Goal: Communication & Community: Ask a question

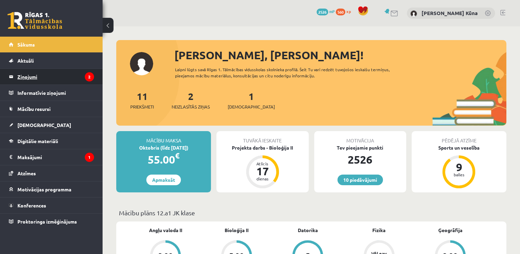
click at [38, 74] on legend "Ziņojumi 2" at bounding box center [55, 77] width 77 height 16
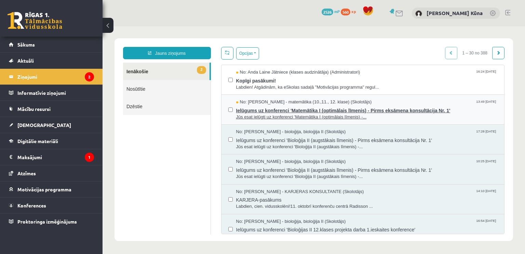
click at [278, 109] on span "Ielūgums uz konferenci 'Matemātika I (optimālais līmenis) - Pirms eksāmena kons…" at bounding box center [367, 109] width 262 height 9
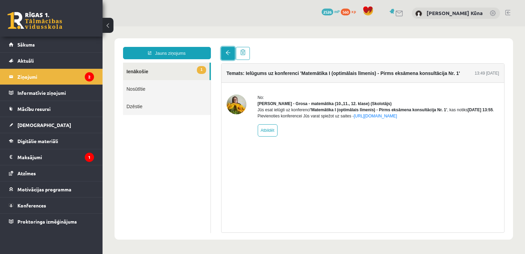
click at [223, 53] on link at bounding box center [228, 53] width 14 height 13
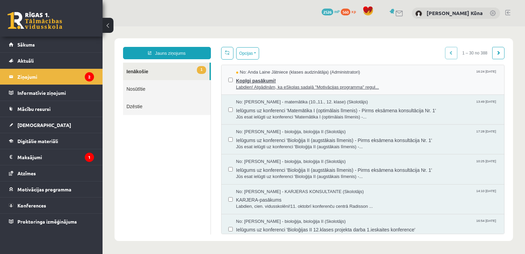
click at [251, 82] on span "Kopīgi pasākumi!" at bounding box center [367, 80] width 262 height 9
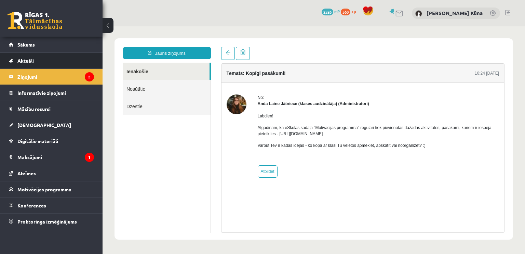
click at [74, 64] on link "Aktuāli" at bounding box center [51, 61] width 85 height 16
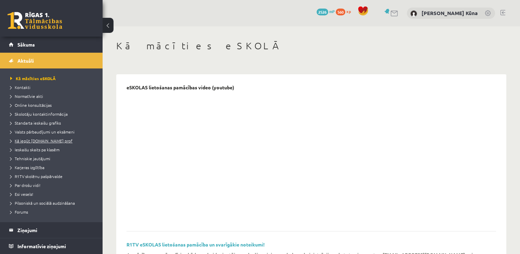
click at [44, 138] on span "Kā iegūt [DOMAIN_NAME] prof" at bounding box center [41, 140] width 62 height 5
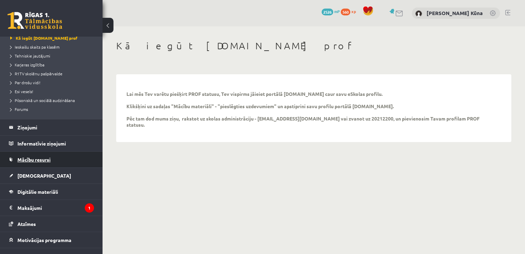
scroll to position [128, 0]
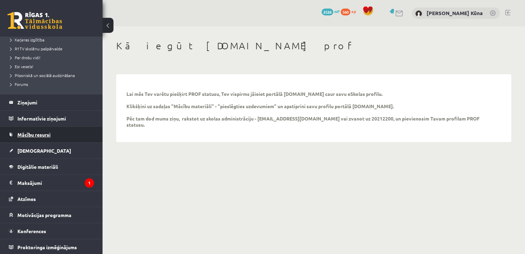
click at [49, 135] on span "Mācību resursi" at bounding box center [33, 134] width 33 height 6
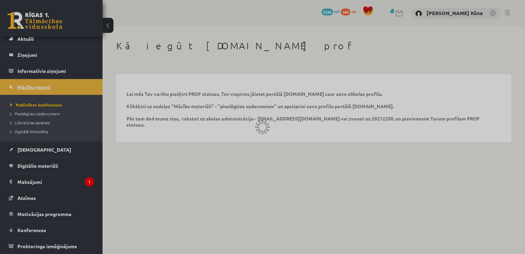
scroll to position [21, 0]
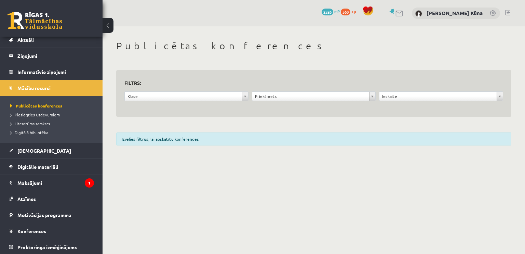
click at [44, 112] on span "Pieslēgties Uzdevumiem" at bounding box center [35, 114] width 50 height 5
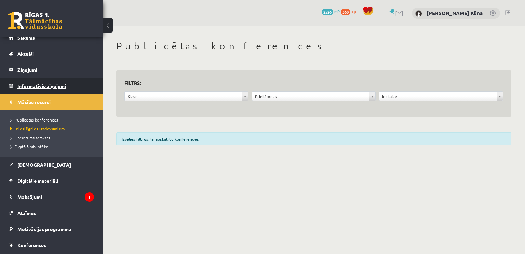
scroll to position [0, 0]
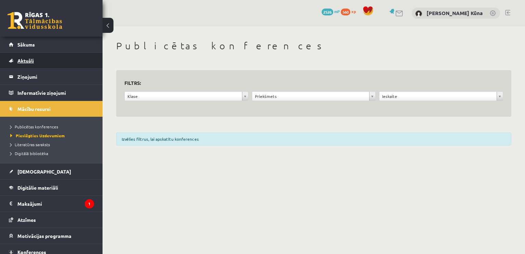
click at [78, 63] on link "Aktuāli" at bounding box center [51, 61] width 85 height 16
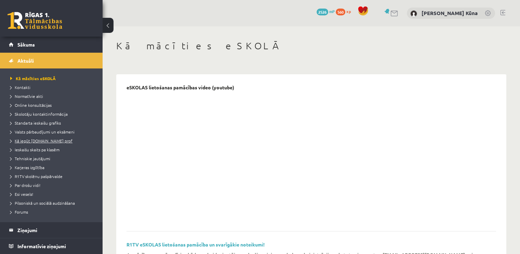
click at [53, 138] on span "Kā iegūt [DOMAIN_NAME] prof" at bounding box center [41, 140] width 62 height 5
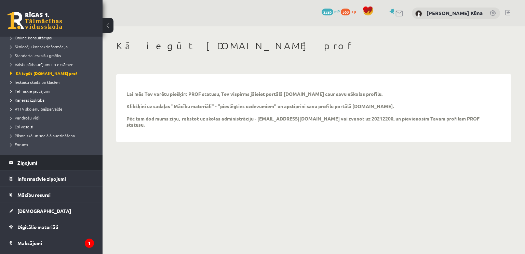
scroll to position [68, 0]
click at [48, 159] on legend "Ziņojumi 2" at bounding box center [55, 162] width 77 height 16
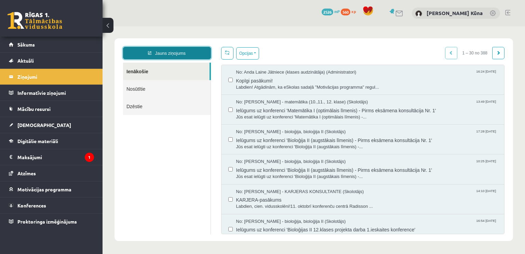
click at [201, 54] on link "Jauns ziņojums" at bounding box center [167, 53] width 88 height 12
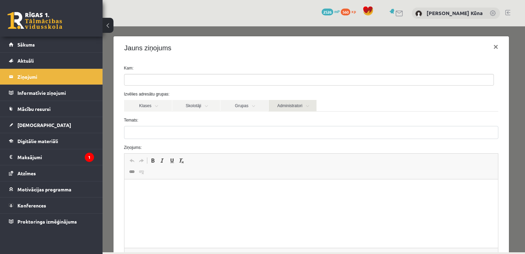
click at [286, 105] on link "Administratori" at bounding box center [293, 106] width 48 height 12
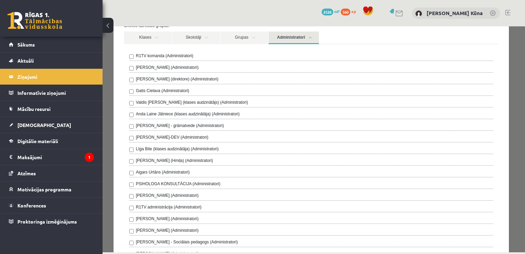
scroll to position [103, 0]
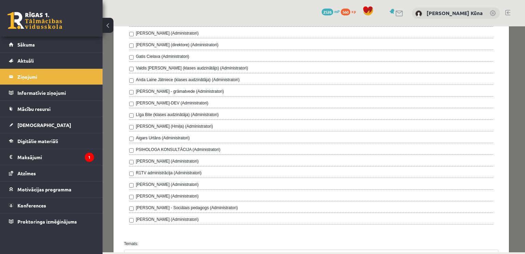
click at [175, 160] on label "Amanda Saulīte-Kirilko (Administratori)" at bounding box center [167, 161] width 63 height 6
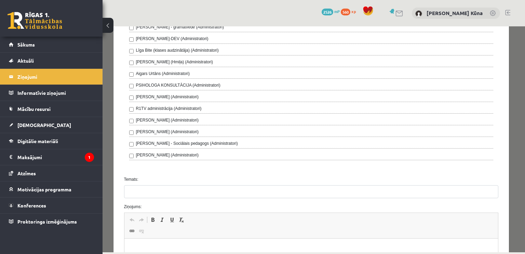
scroll to position [171, 0]
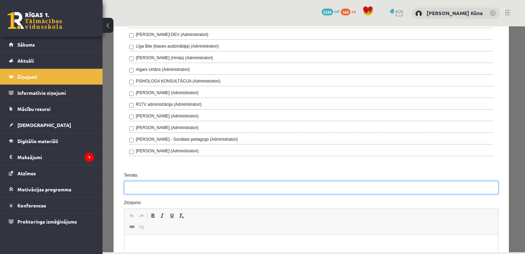
click at [191, 184] on input "Temats:" at bounding box center [311, 187] width 375 height 13
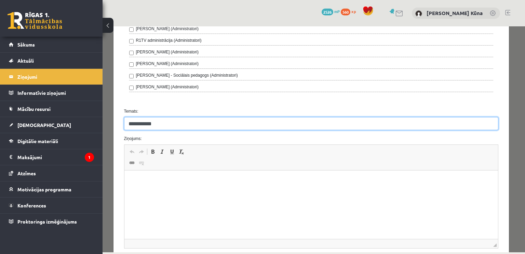
scroll to position [239, 0]
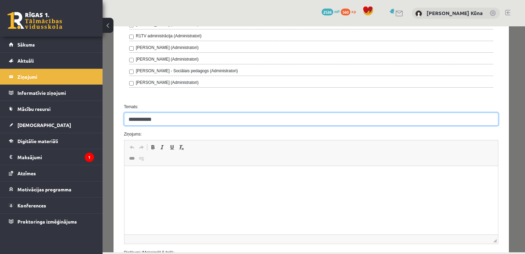
type input "**********"
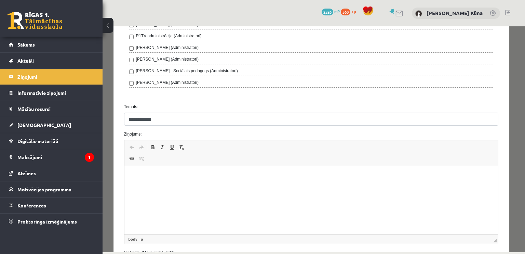
click at [191, 187] on html at bounding box center [311, 176] width 374 height 21
click at [133, 176] on p "**********" at bounding box center [309, 176] width 356 height 7
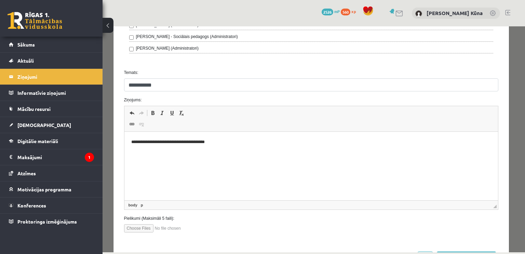
scroll to position [300, 0]
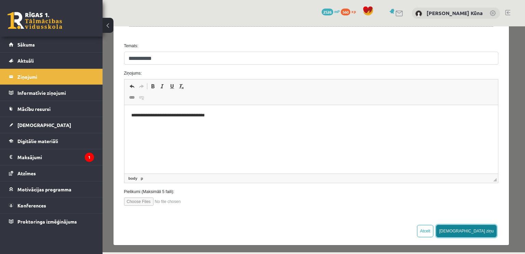
click at [479, 229] on button "Sūtīt ziņu" at bounding box center [467, 231] width 61 height 12
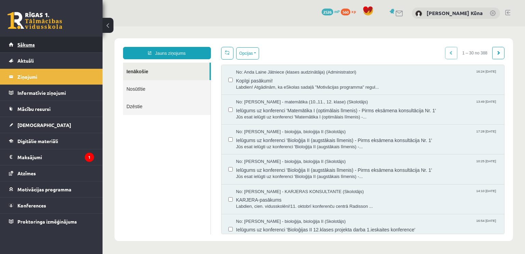
scroll to position [0, 0]
click at [30, 46] on span "Sākums" at bounding box center [25, 44] width 17 height 6
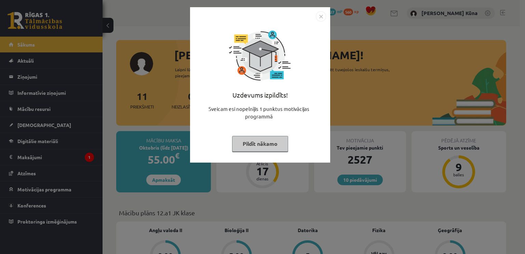
click at [281, 143] on button "Pildīt nākamo" at bounding box center [260, 144] width 56 height 16
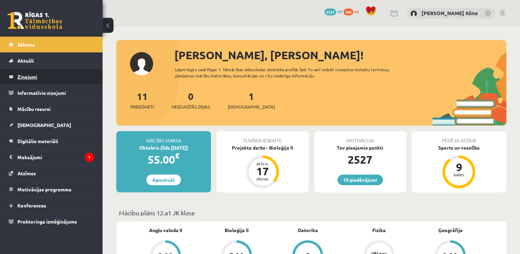
click at [57, 81] on legend "Ziņojumi 0" at bounding box center [55, 77] width 77 height 16
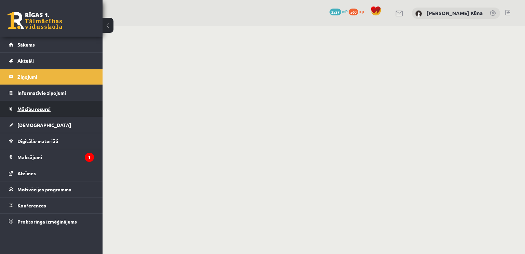
click at [59, 102] on link "Mācību resursi" at bounding box center [51, 109] width 85 height 16
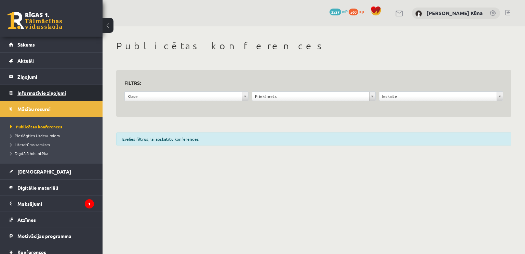
click at [57, 94] on legend "Informatīvie ziņojumi 0" at bounding box center [55, 93] width 77 height 16
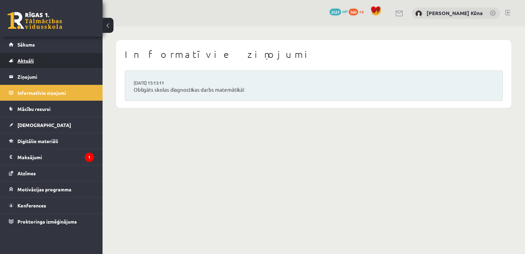
click at [64, 63] on link "Aktuāli" at bounding box center [51, 61] width 85 height 16
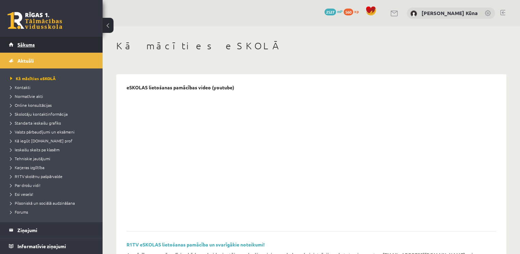
click at [46, 43] on link "Sākums" at bounding box center [51, 45] width 85 height 16
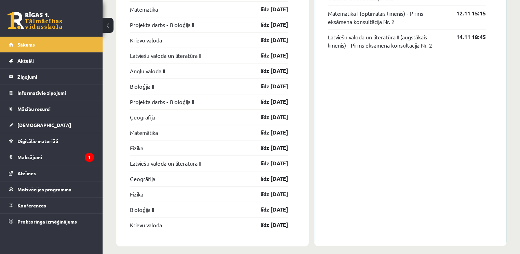
scroll to position [868, 0]
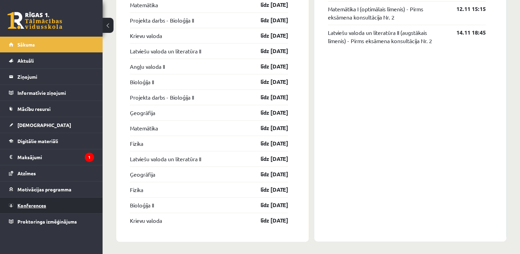
click at [79, 204] on link "Konferences" at bounding box center [51, 205] width 85 height 16
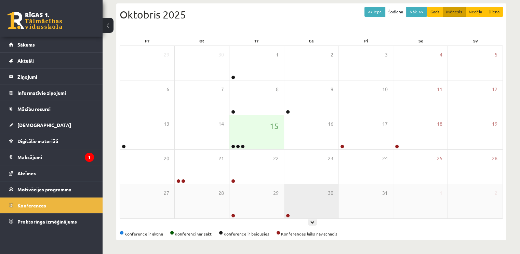
scroll to position [73, 0]
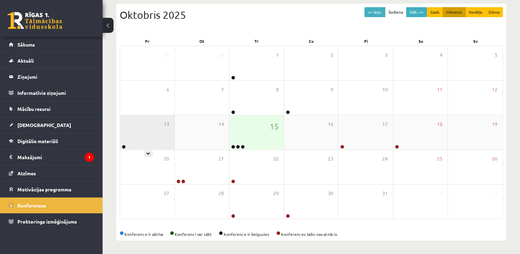
click at [174, 131] on div "13" at bounding box center [147, 132] width 54 height 34
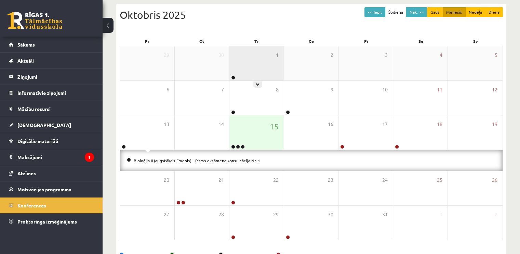
click at [253, 65] on div "1" at bounding box center [257, 63] width 54 height 34
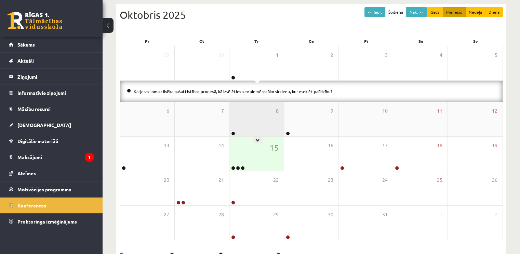
click at [258, 109] on div "8" at bounding box center [257, 119] width 54 height 34
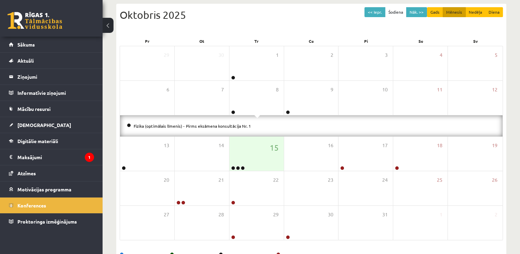
click at [276, 19] on div "Oktobris 2025" at bounding box center [312, 14] width 384 height 15
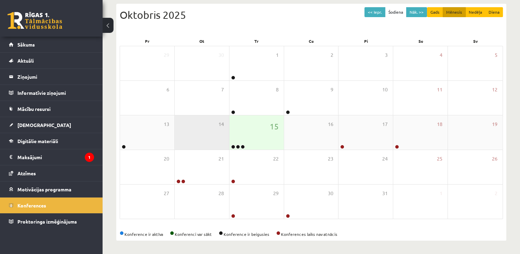
click at [175, 134] on div "14" at bounding box center [202, 132] width 54 height 34
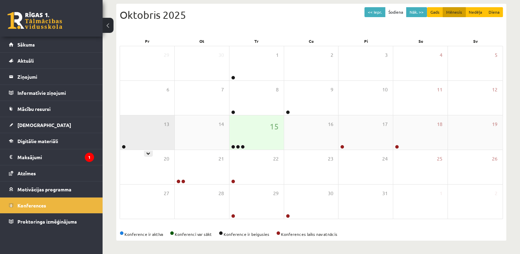
click at [164, 133] on div "13" at bounding box center [147, 132] width 54 height 34
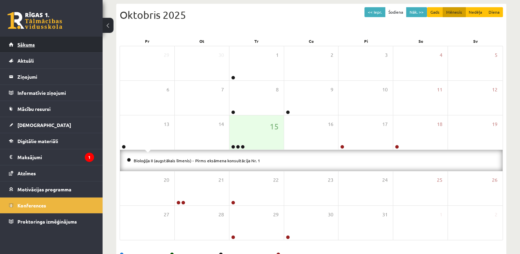
click at [54, 48] on link "Sākums" at bounding box center [51, 45] width 85 height 16
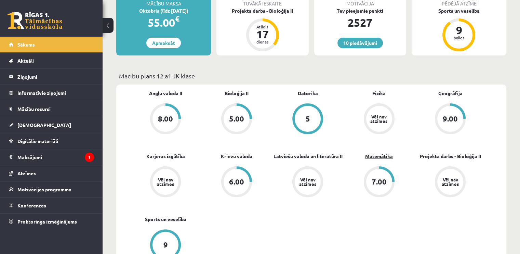
scroll to position [171, 0]
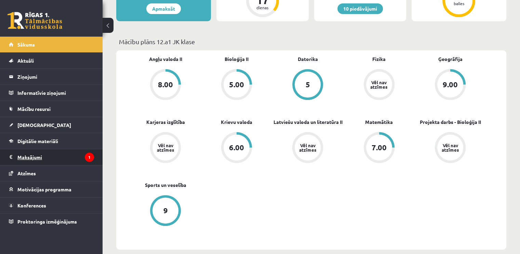
click at [59, 157] on legend "Maksājumi 1" at bounding box center [55, 157] width 77 height 16
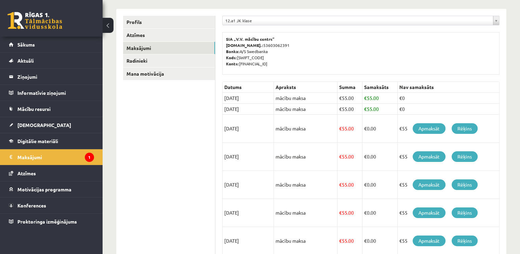
scroll to position [68, 0]
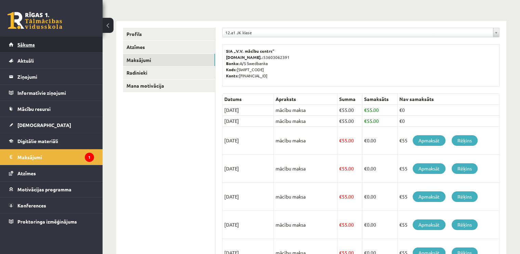
click at [70, 41] on link "Sākums" at bounding box center [51, 45] width 85 height 16
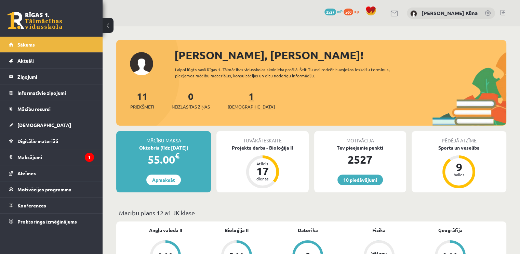
click at [239, 103] on span "[DEMOGRAPHIC_DATA]" at bounding box center [251, 106] width 47 height 7
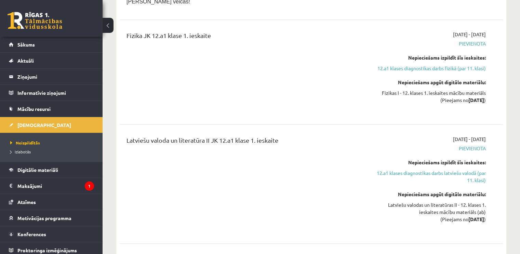
scroll to position [171, 0]
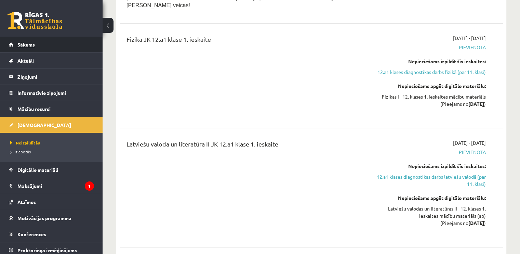
click at [63, 51] on link "Sākums" at bounding box center [51, 45] width 85 height 16
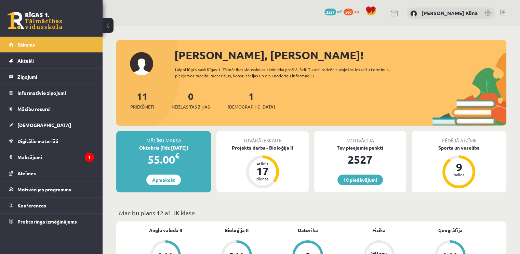
click at [505, 11] on link at bounding box center [503, 12] width 5 height 5
